Goal: Task Accomplishment & Management: Complete application form

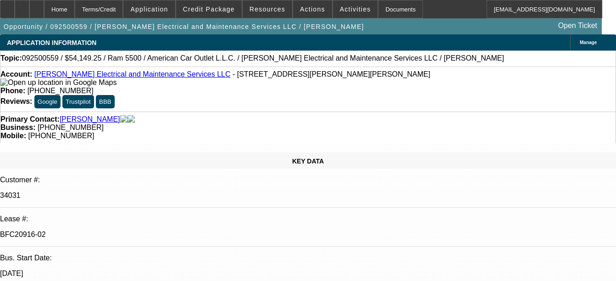
select select "0"
select select "2"
select select "0"
select select "6"
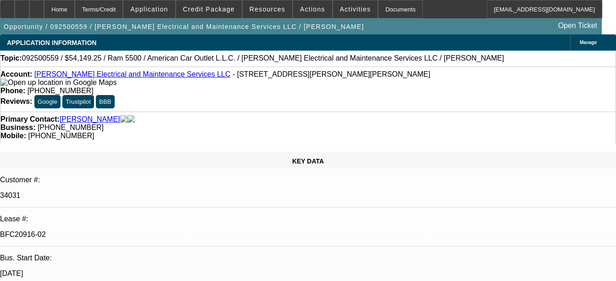
select select "0"
select select "2"
select select "0"
select select "6"
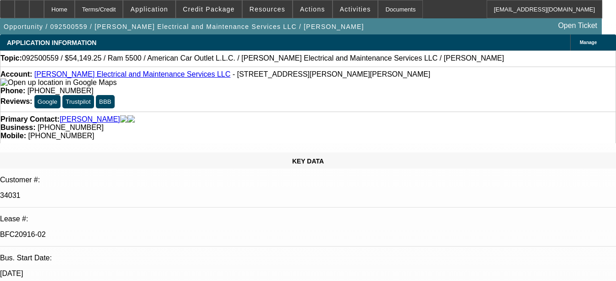
select select "0"
select select "2"
select select "0"
select select "6"
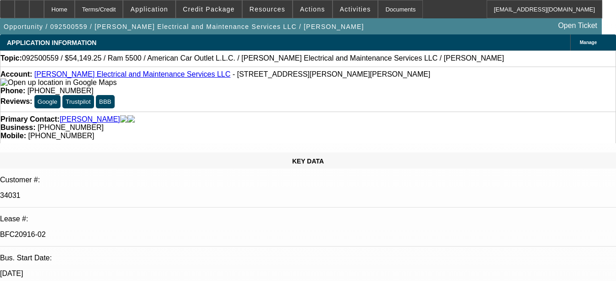
select select "0.1"
select select "2"
select select "0"
select select "6"
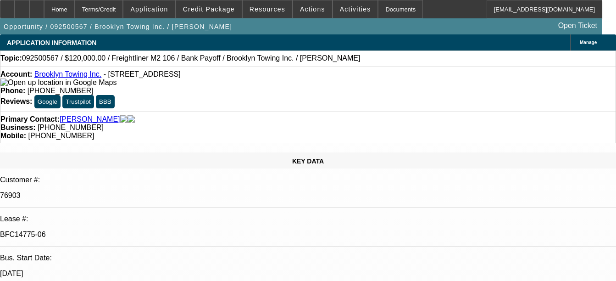
select select "0"
select select "2"
select select "0"
select select "6"
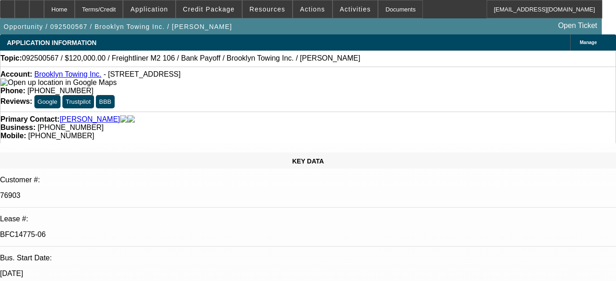
select select "0"
select select "2"
select select "0"
select select "6"
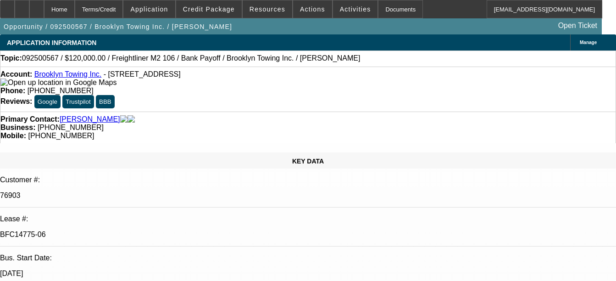
select select "0"
select select "2"
select select "0"
select select "6"
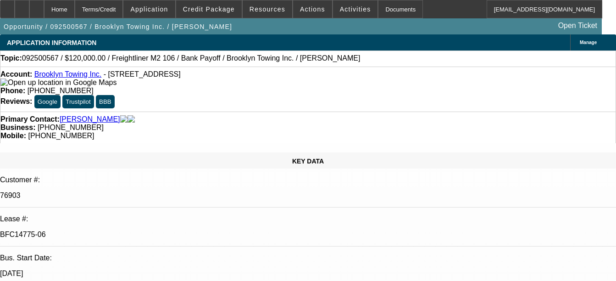
select select "0"
select select "2"
select select "0"
select select "6"
